Goal: Transaction & Acquisition: Download file/media

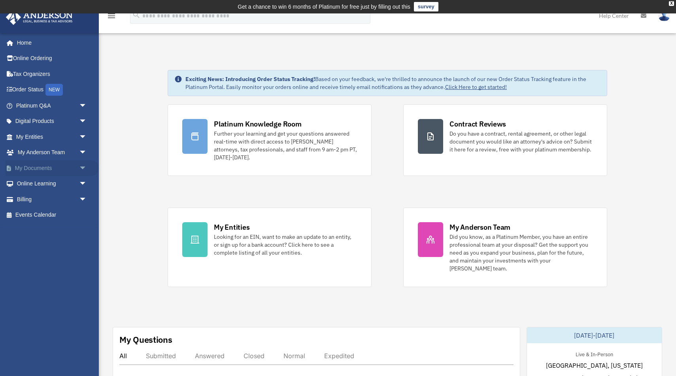
click at [79, 164] on span "arrow_drop_down" at bounding box center [87, 168] width 16 height 16
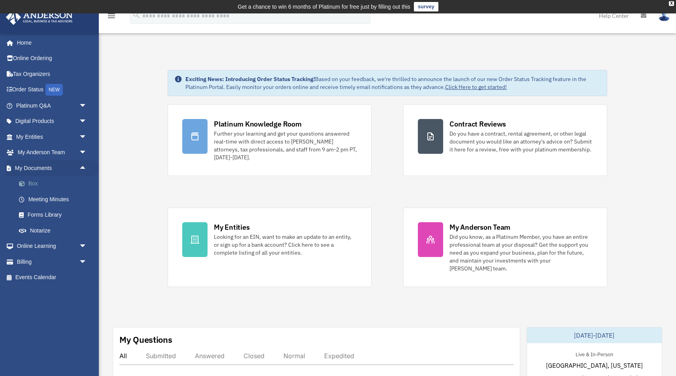
click at [54, 184] on link "Box" at bounding box center [55, 184] width 88 height 16
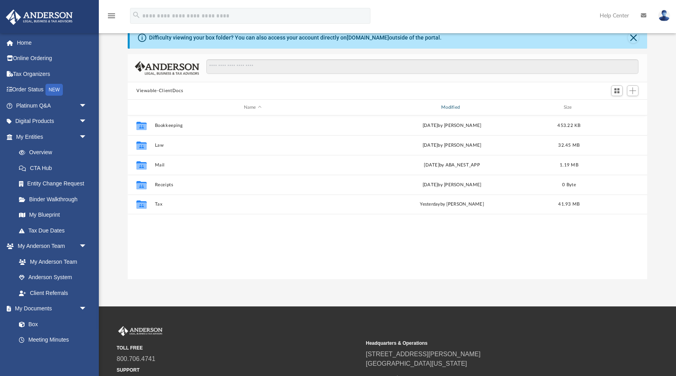
scroll to position [36, 0]
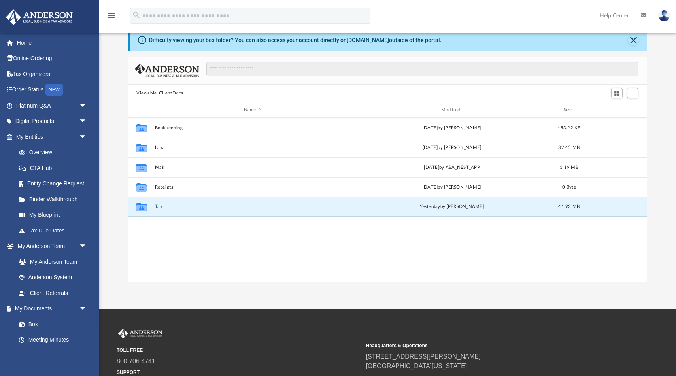
click at [199, 204] on button "Tax" at bounding box center [253, 206] width 196 height 5
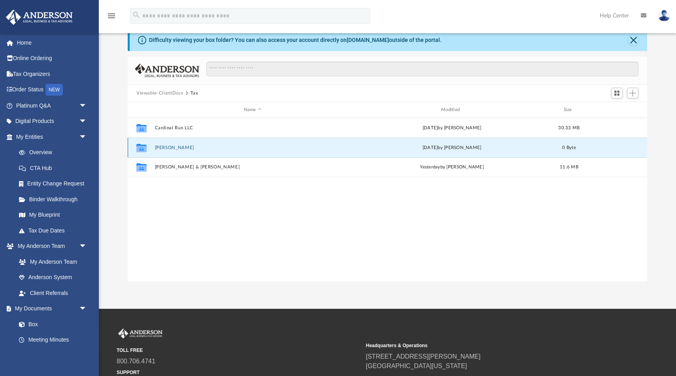
click at [189, 149] on button "[PERSON_NAME]" at bounding box center [253, 147] width 196 height 5
click at [189, 149] on button "2024" at bounding box center [253, 147] width 196 height 5
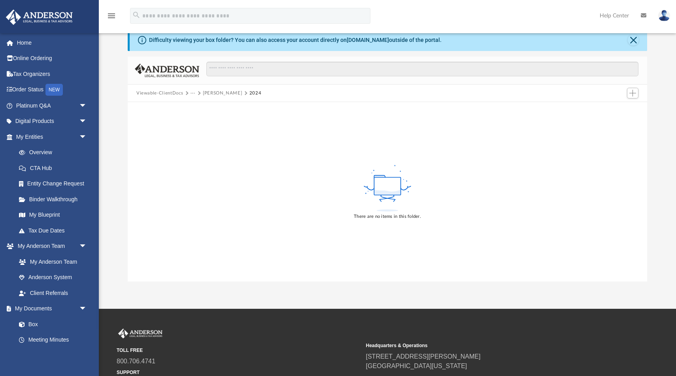
click at [219, 93] on button "[PERSON_NAME]" at bounding box center [222, 93] width 39 height 7
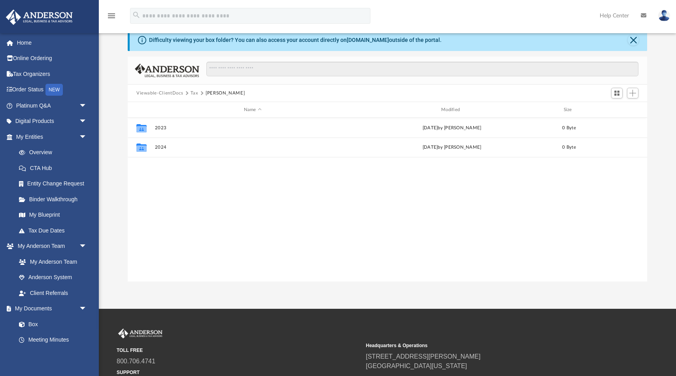
scroll to position [179, 519]
click at [193, 93] on button "Tax" at bounding box center [194, 93] width 8 height 7
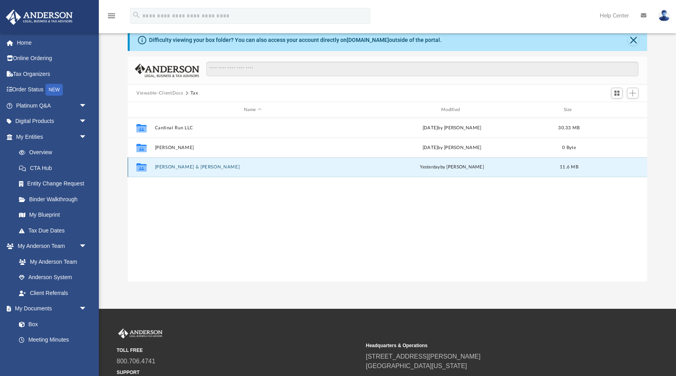
click at [206, 169] on button "[PERSON_NAME] & [PERSON_NAME]" at bounding box center [253, 166] width 196 height 5
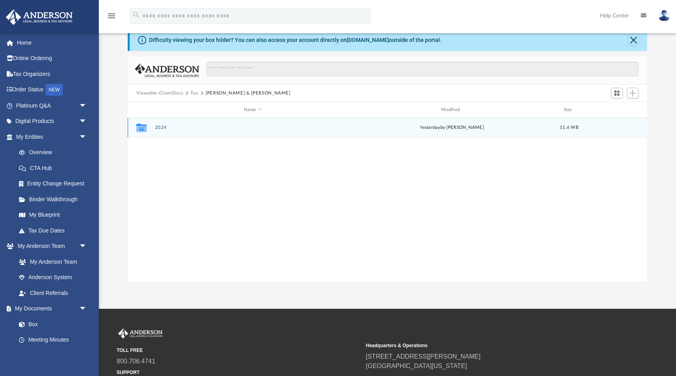
click at [163, 122] on div "Collaborated Folder 2024 [DATE] by [PERSON_NAME] 11.6 MB" at bounding box center [387, 128] width 519 height 20
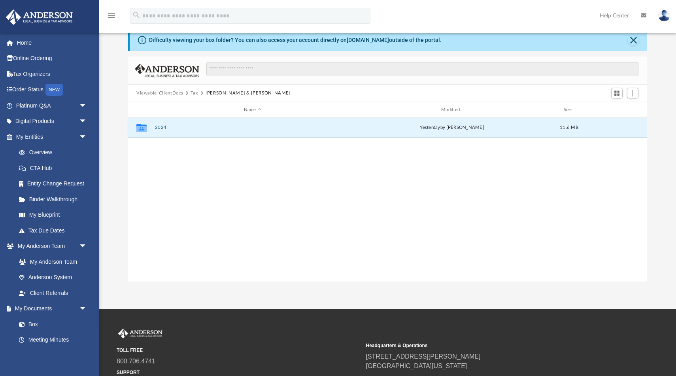
click at [163, 134] on div "Collaborated Folder 2024 [DATE] by [PERSON_NAME] 11.6 MB" at bounding box center [387, 128] width 519 height 20
click at [162, 130] on button "2024" at bounding box center [253, 127] width 196 height 5
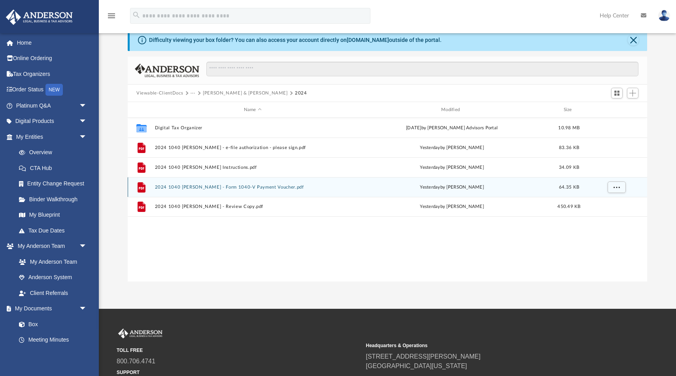
click at [185, 182] on div "File 2024 1040 [PERSON_NAME] - Form 1040-V Payment Voucher.pdf [DATE] by [PERSO…" at bounding box center [387, 187] width 519 height 20
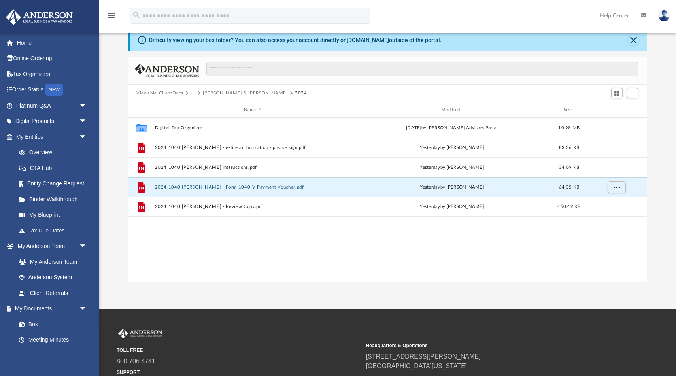
click at [190, 188] on button "2024 1040 [PERSON_NAME] - Form 1040-V Payment Voucher.pdf" at bounding box center [253, 186] width 196 height 5
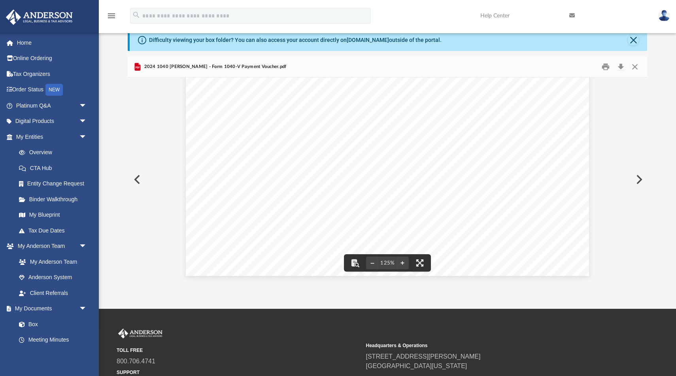
scroll to position [0, 0]
click at [605, 66] on button "Print" at bounding box center [606, 67] width 16 height 12
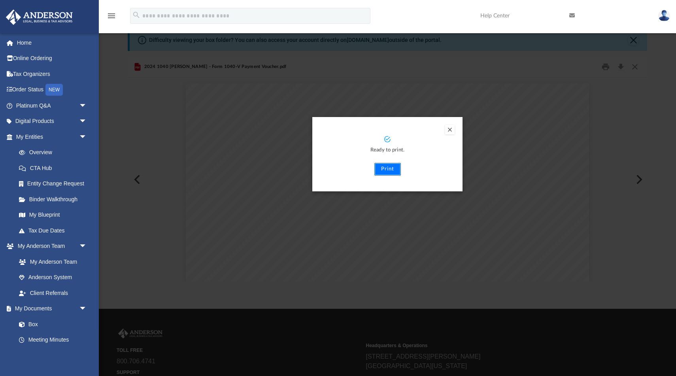
click at [391, 167] on button "Print" at bounding box center [387, 169] width 26 height 13
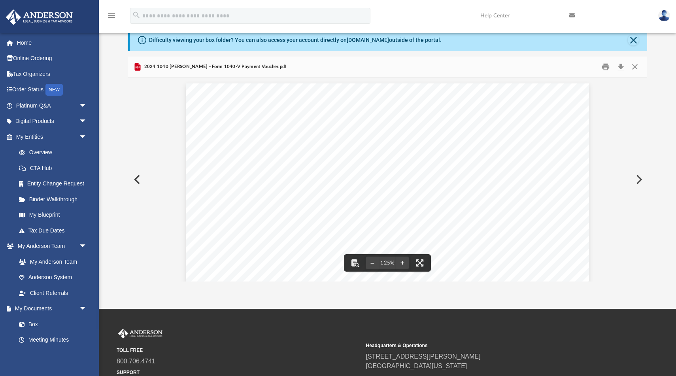
click at [140, 167] on div "410681 [DATE] OMB No. 1545-0074 For Privacy Act and Paperwork Reduction Act Not…" at bounding box center [387, 343] width 519 height 533
click at [137, 182] on button "Preview" at bounding box center [136, 179] width 17 height 22
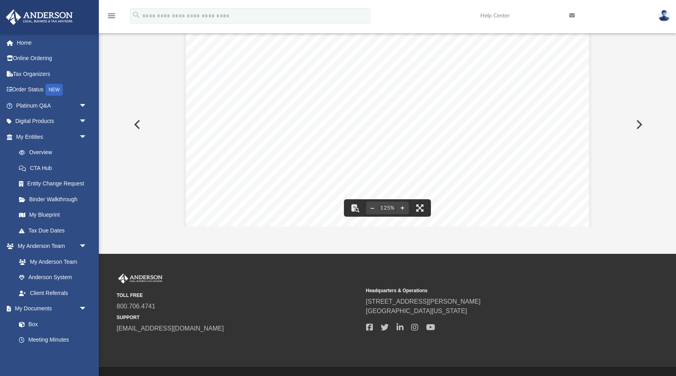
click at [138, 120] on button "Preview" at bounding box center [136, 124] width 17 height 22
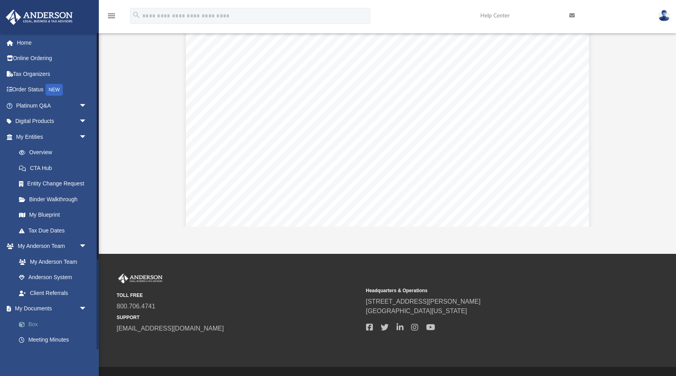
click at [42, 325] on link "Box" at bounding box center [55, 324] width 88 height 16
click at [27, 328] on link "Box" at bounding box center [55, 324] width 88 height 16
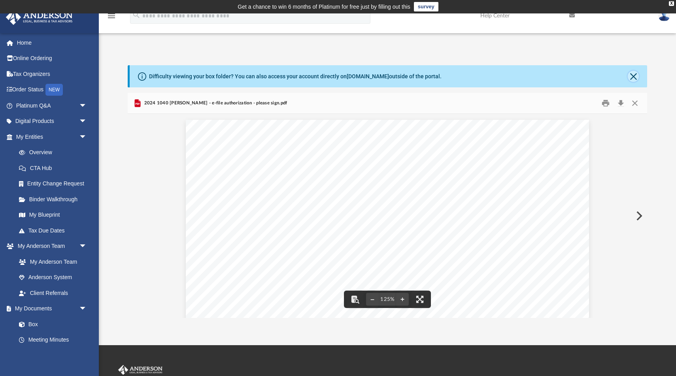
click at [629, 79] on button "Close" at bounding box center [632, 76] width 11 height 11
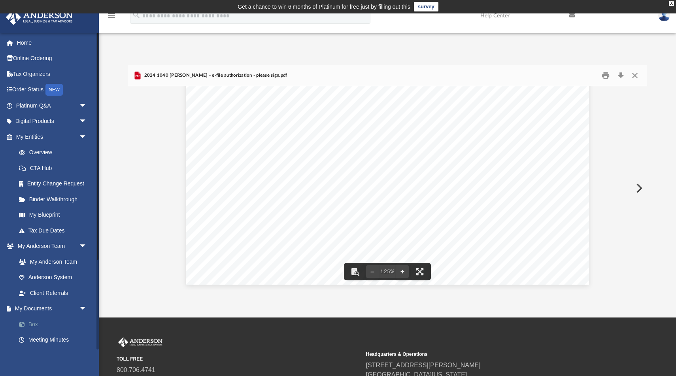
click at [36, 324] on link "Box" at bounding box center [55, 324] width 88 height 16
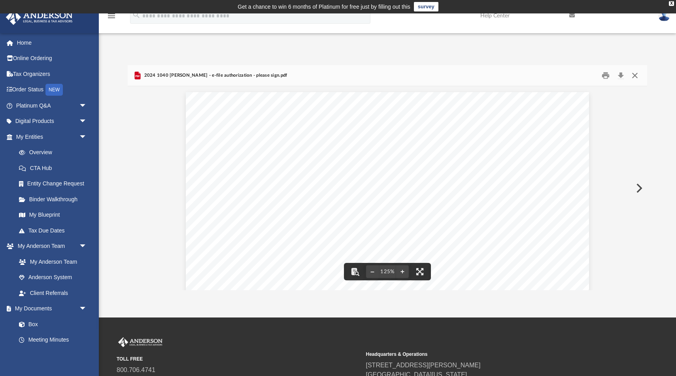
click at [635, 70] on button "Close" at bounding box center [634, 76] width 14 height 12
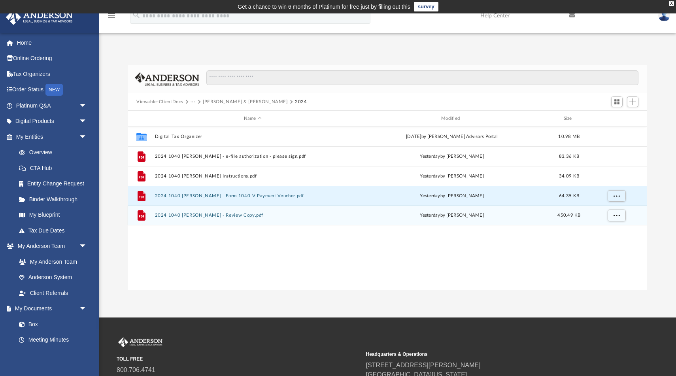
click at [233, 215] on button "2024 1040 [PERSON_NAME] - Review Copy.pdf" at bounding box center [253, 215] width 196 height 5
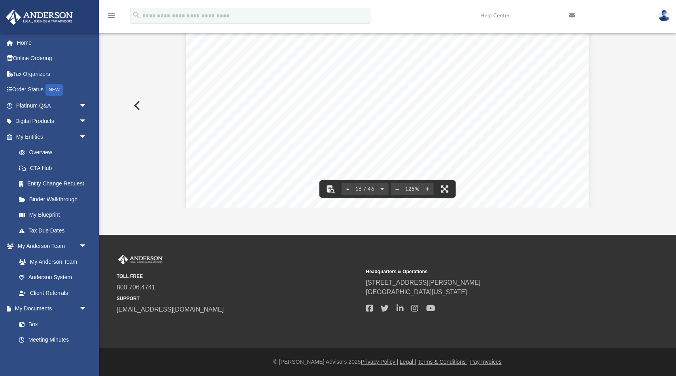
scroll to position [8486, 0]
click at [378, 187] on button "File preview" at bounding box center [381, 188] width 13 height 17
click at [380, 187] on button "File preview" at bounding box center [381, 188] width 13 height 17
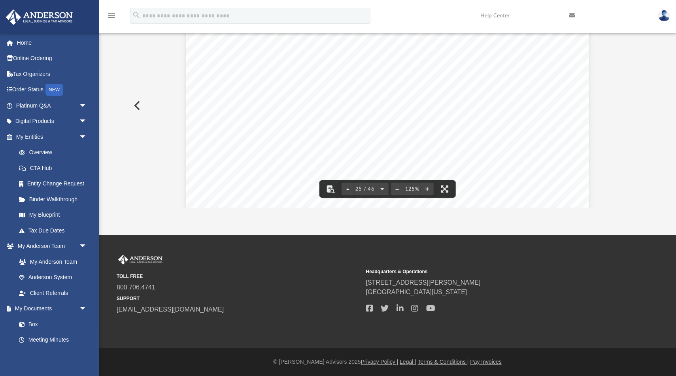
click at [380, 187] on button "File preview" at bounding box center [381, 188] width 13 height 17
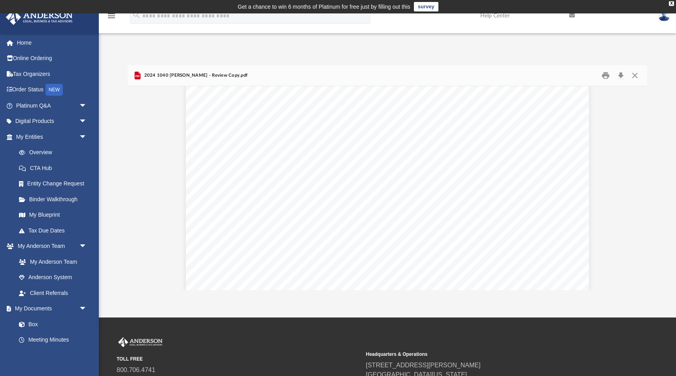
scroll to position [13839, 0]
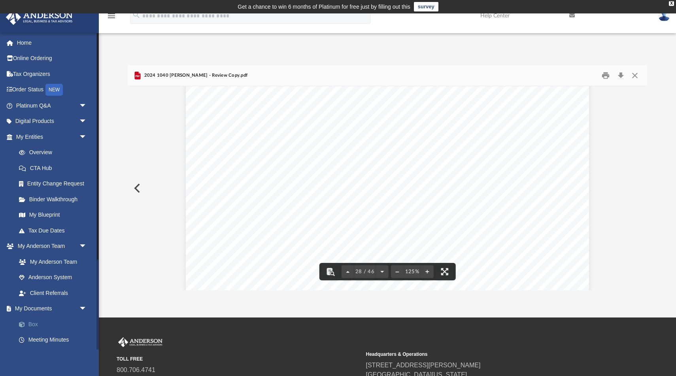
click at [51, 324] on link "Box" at bounding box center [55, 324] width 88 height 16
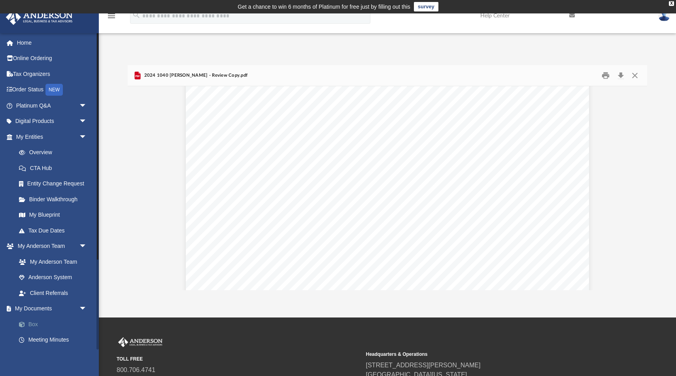
click at [36, 323] on link "Box" at bounding box center [55, 324] width 88 height 16
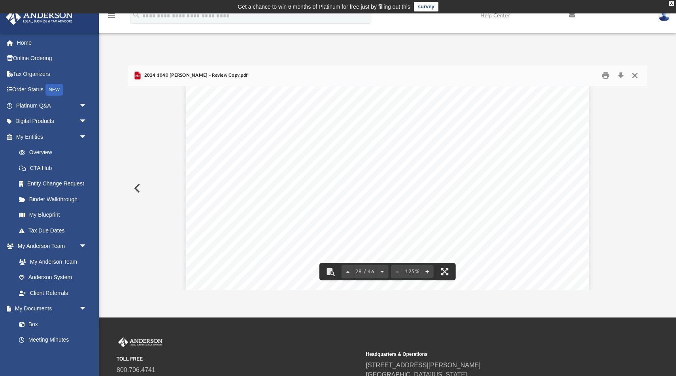
click at [634, 76] on button "Close" at bounding box center [634, 76] width 14 height 12
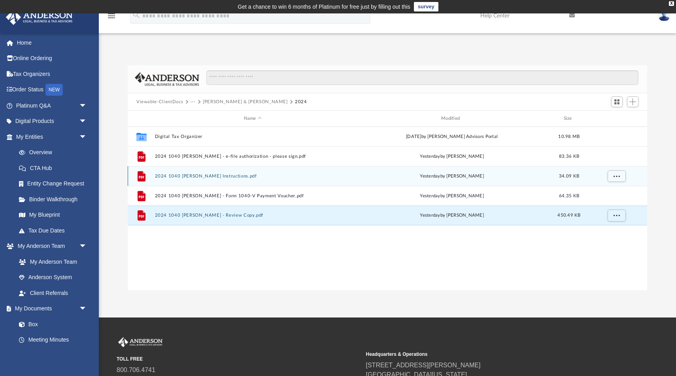
click at [252, 173] on button "2024 1040 [PERSON_NAME] Instructions.pdf" at bounding box center [253, 175] width 196 height 5
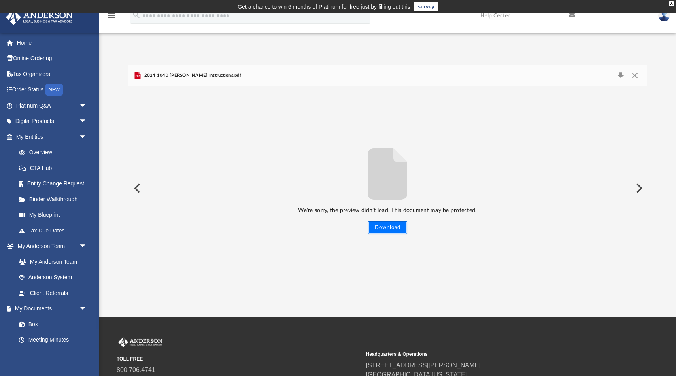
click at [390, 229] on button "Download" at bounding box center [387, 227] width 39 height 13
